Goal: Task Accomplishment & Management: Use online tool/utility

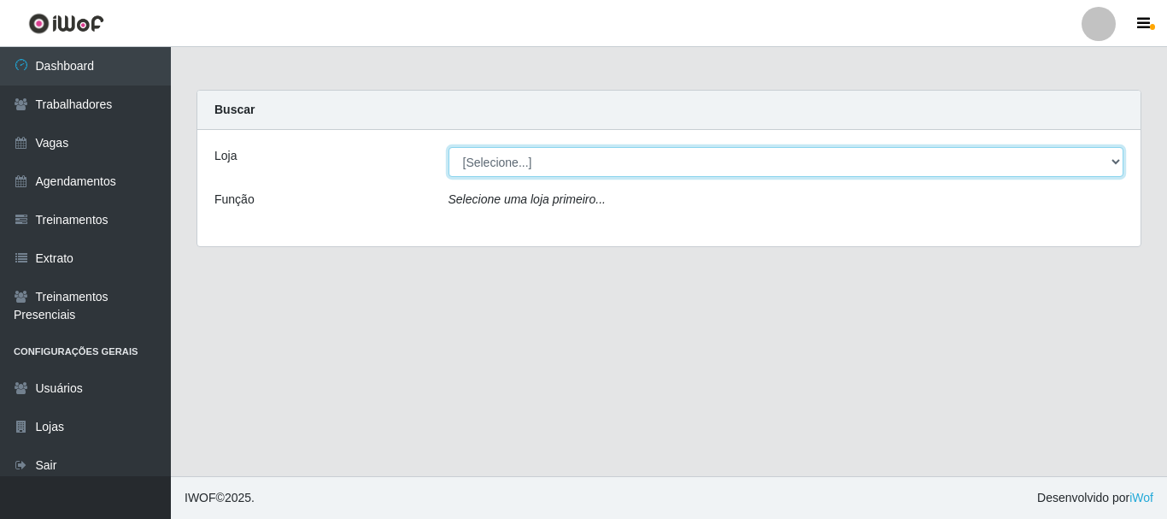
click at [492, 164] on select "[Selecione...] [GEOGRAPHIC_DATA]" at bounding box center [787, 162] width 676 height 30
select select "279"
click at [449, 147] on select "[Selecione...] [GEOGRAPHIC_DATA]" at bounding box center [787, 162] width 676 height 30
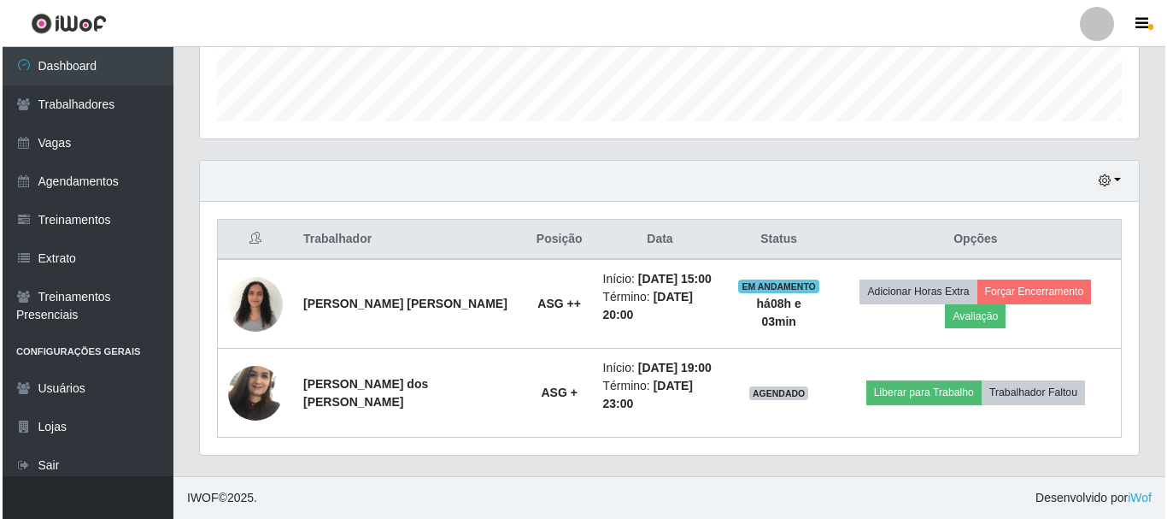
scroll to position [355, 939]
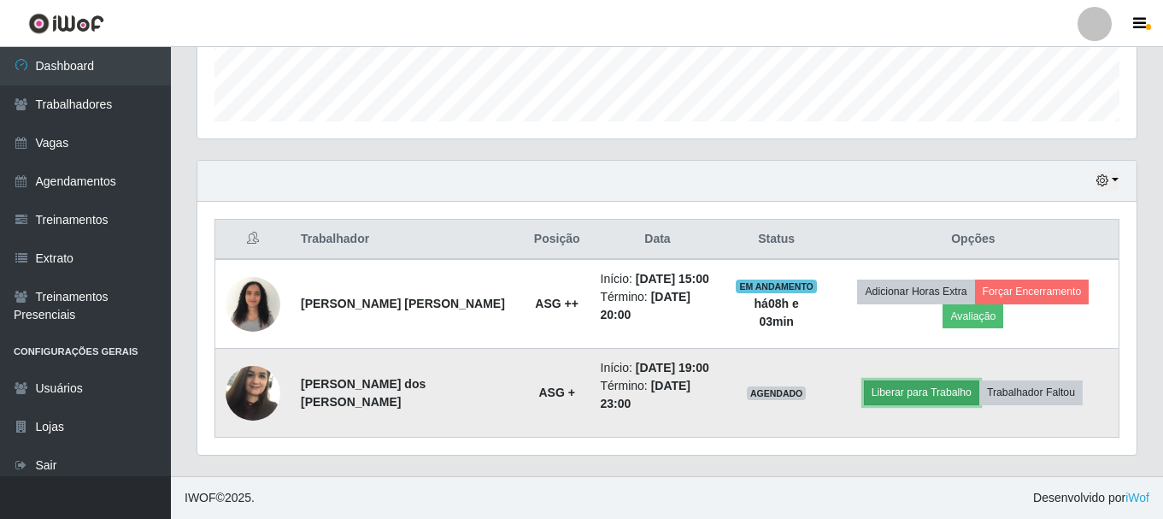
click at [928, 390] on button "Liberar para Trabalho" at bounding box center [921, 392] width 115 height 24
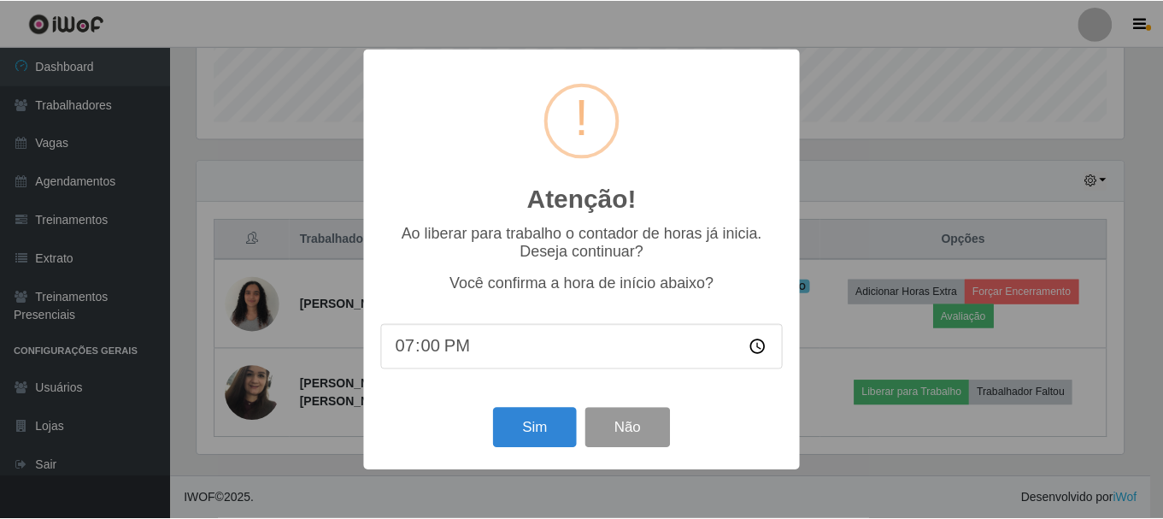
scroll to position [355, 931]
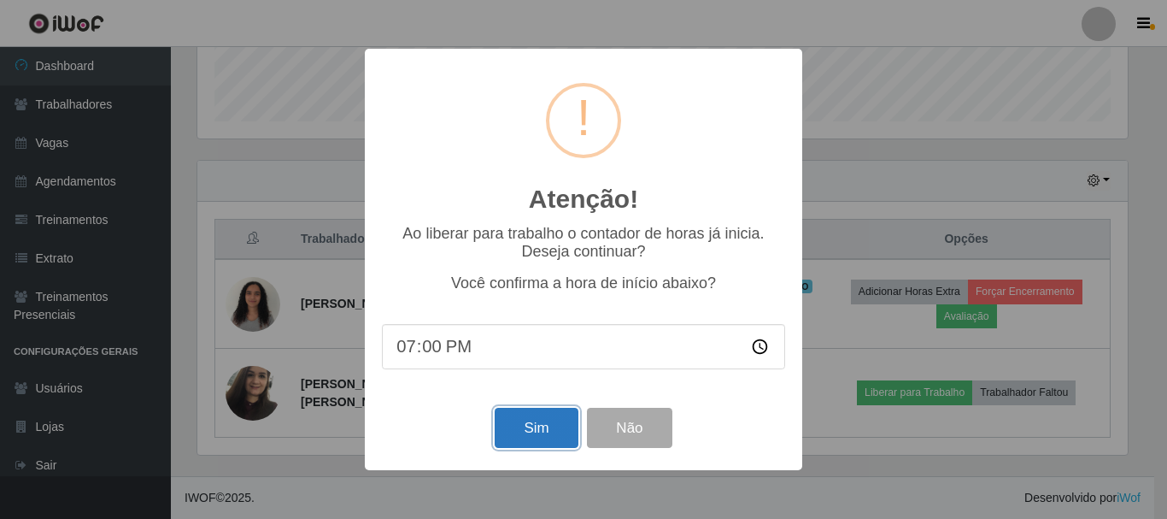
click at [527, 417] on button "Sim" at bounding box center [536, 428] width 83 height 40
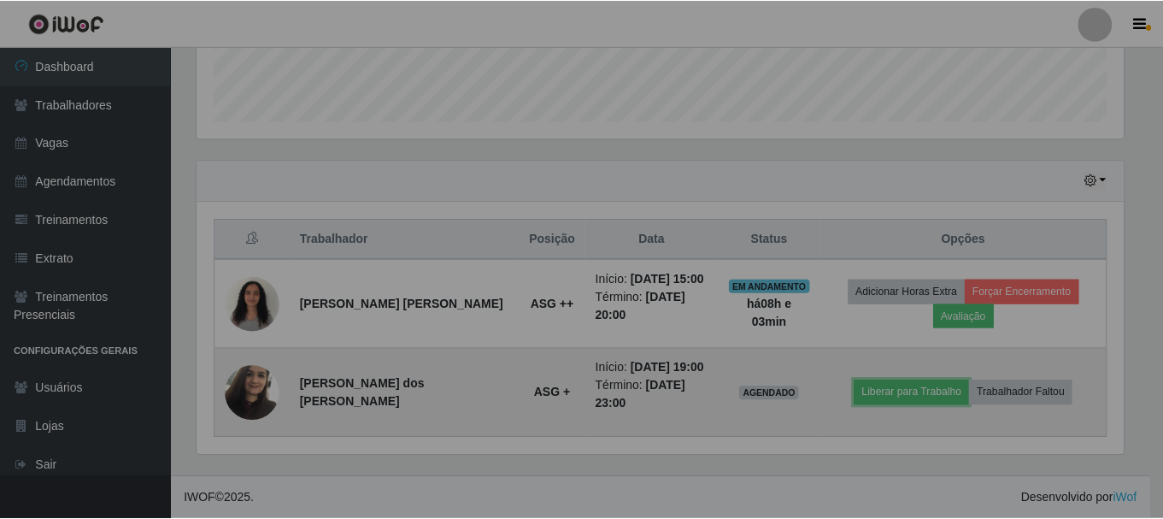
scroll to position [355, 939]
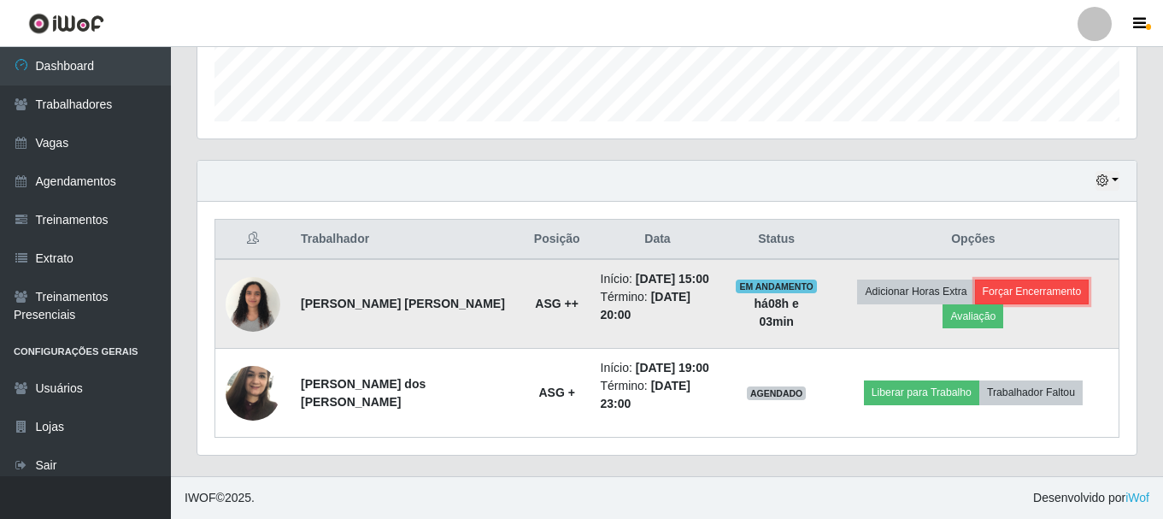
click at [1001, 292] on button "Forçar Encerramento" at bounding box center [1032, 291] width 115 height 24
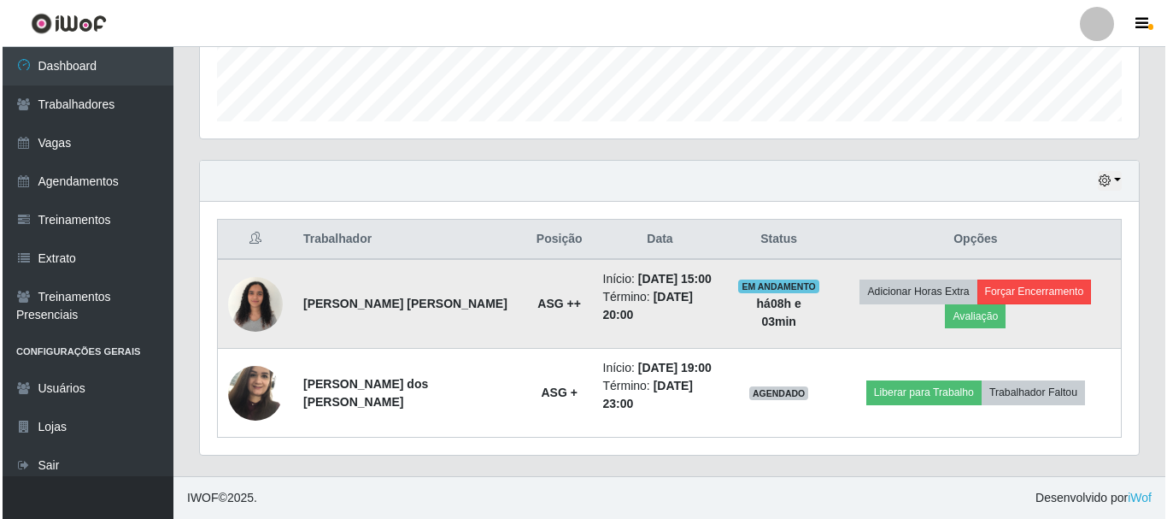
scroll to position [355, 931]
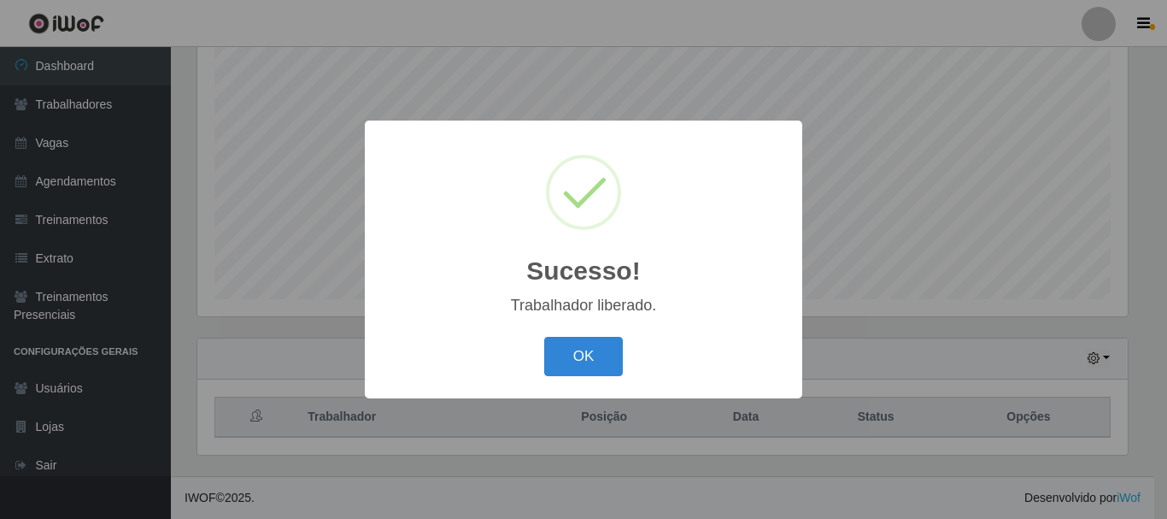
click at [580, 364] on button "OK" at bounding box center [583, 357] width 79 height 40
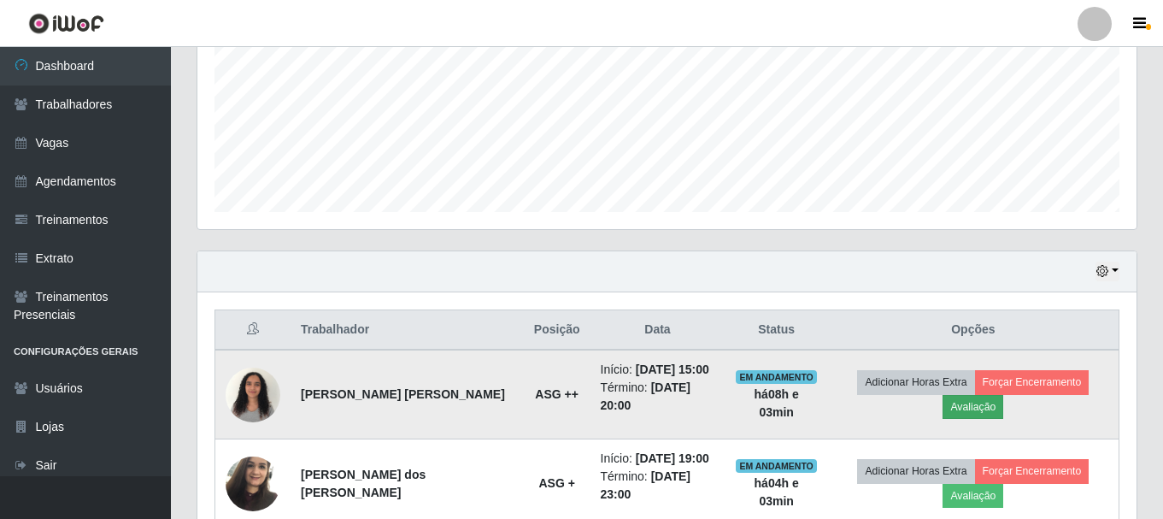
scroll to position [490, 0]
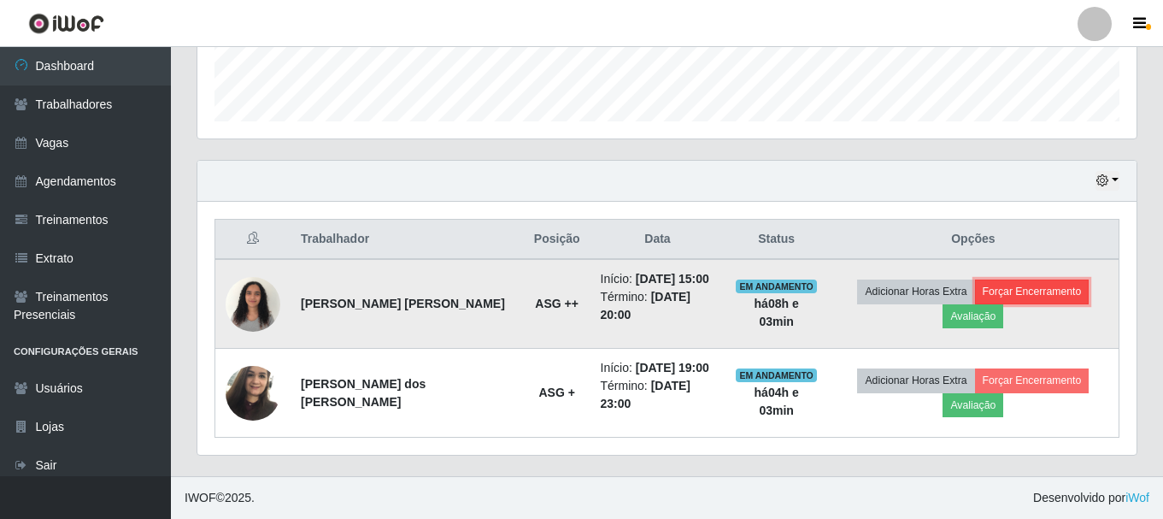
click at [1025, 288] on button "Forçar Encerramento" at bounding box center [1032, 291] width 115 height 24
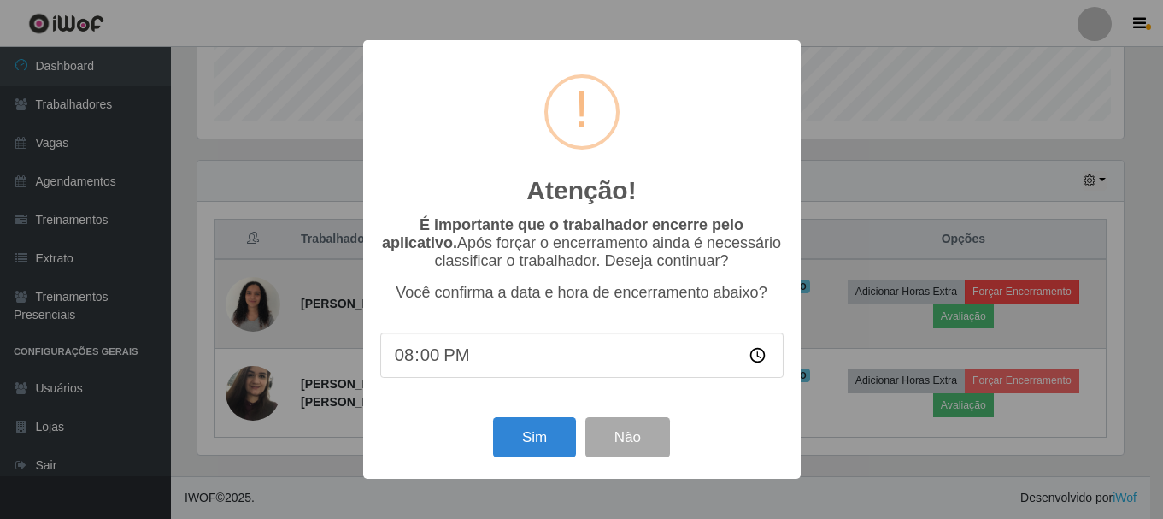
scroll to position [355, 931]
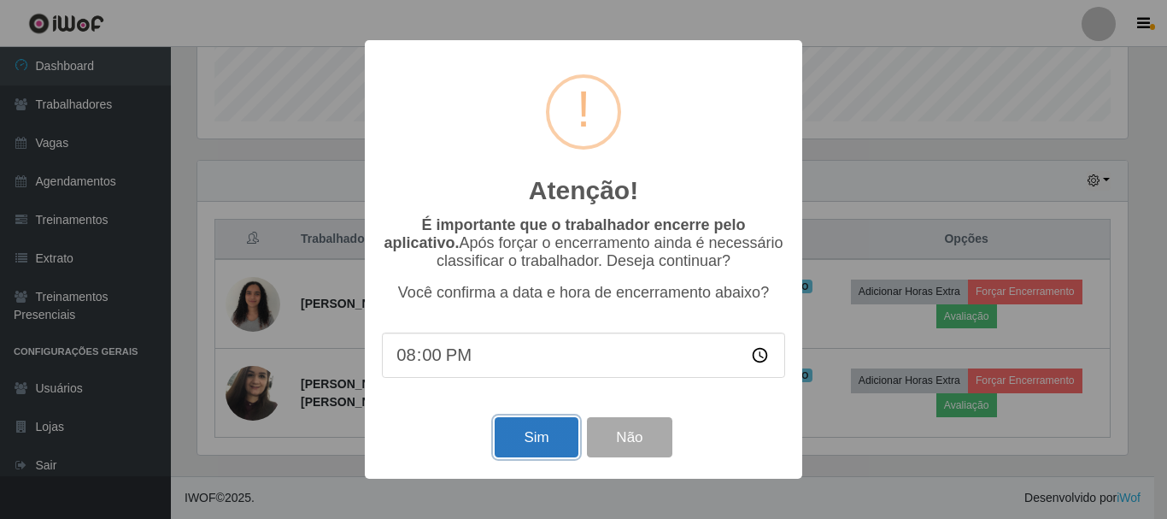
click at [545, 438] on button "Sim" at bounding box center [536, 437] width 83 height 40
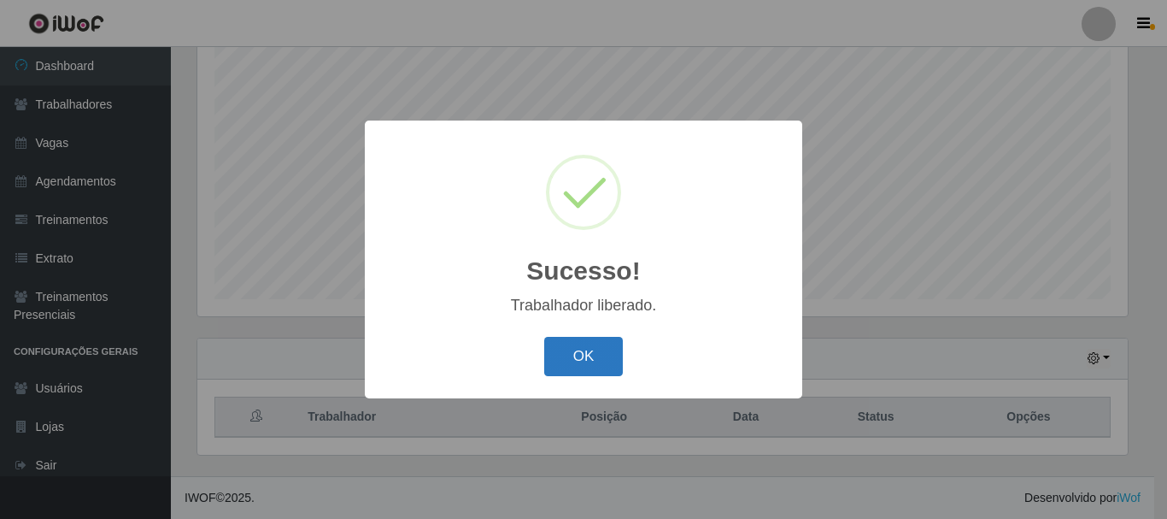
click at [573, 362] on button "OK" at bounding box center [583, 357] width 79 height 40
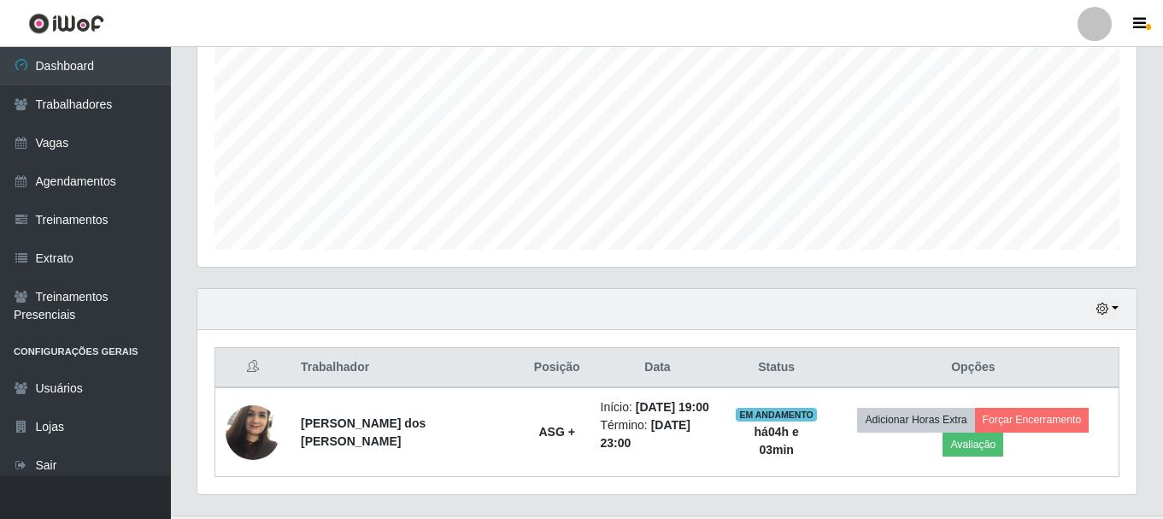
scroll to position [388, 0]
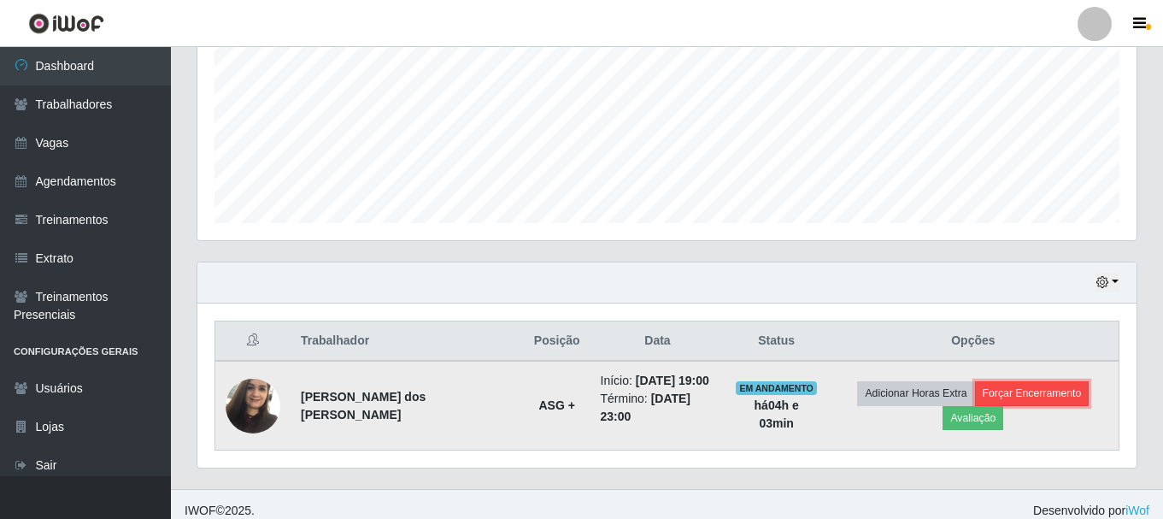
click at [984, 394] on button "Forçar Encerramento" at bounding box center [1032, 393] width 115 height 24
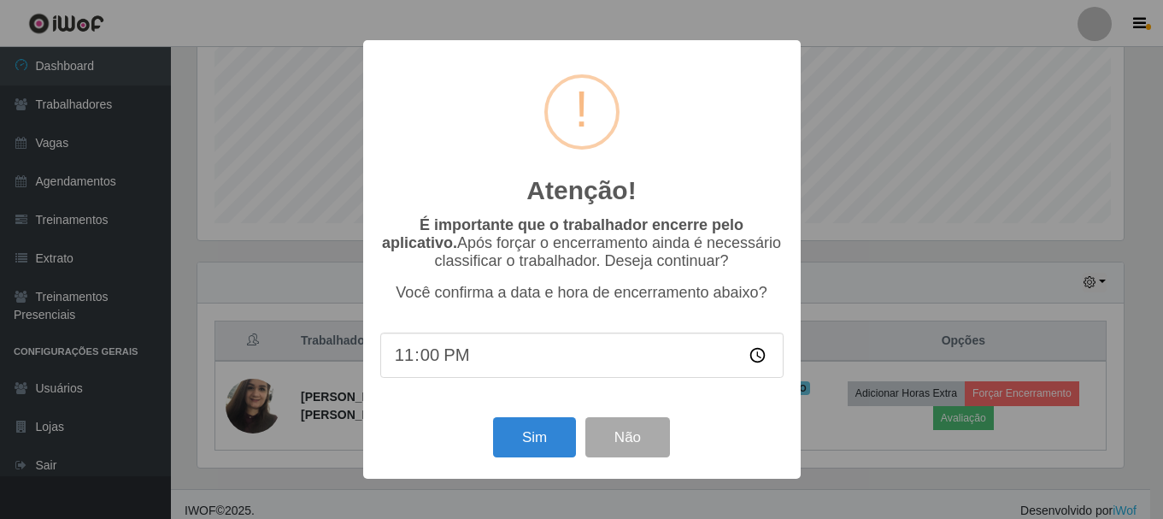
scroll to position [355, 931]
click at [509, 425] on button "Sim" at bounding box center [536, 437] width 83 height 40
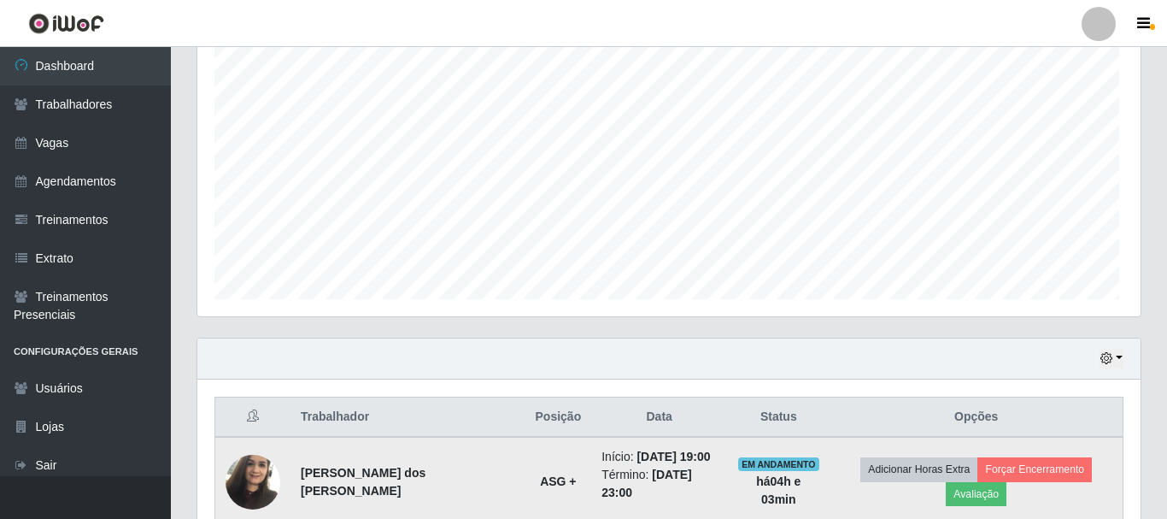
scroll to position [0, 0]
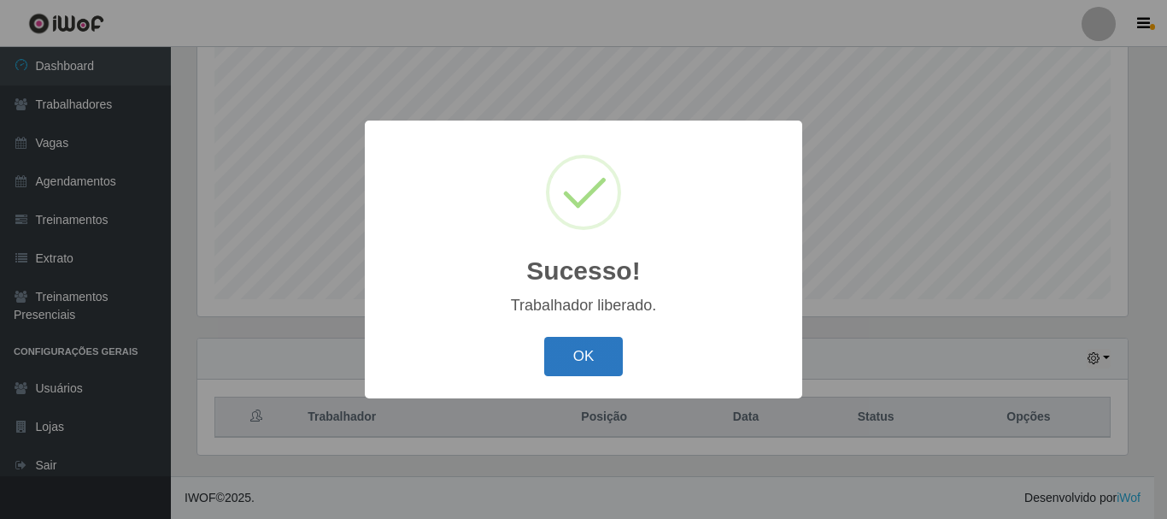
click at [581, 359] on button "OK" at bounding box center [583, 357] width 79 height 40
